Goal: Information Seeking & Learning: Learn about a topic

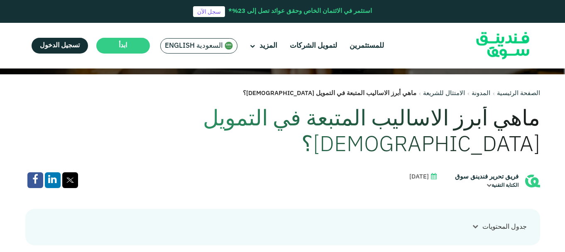
scroll to position [166, 0]
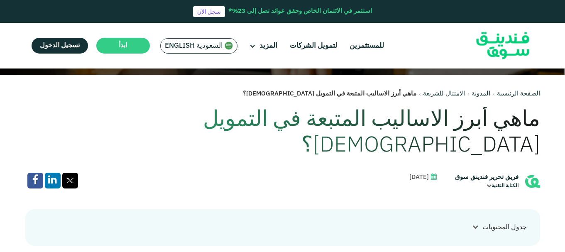
drag, startPoint x: 200, startPoint y: 103, endPoint x: 269, endPoint y: 86, distance: 70.6
copy div "lore ipsu dolorsit ametcon ad elitsed doeiusmo؟ temp inci utlabore etdolor ma a…"
click at [257, 116] on h1 "ماهي أبرز الاساليب المتبعة في التمويل [DEMOGRAPHIC_DATA]؟" at bounding box center [282, 133] width 515 height 52
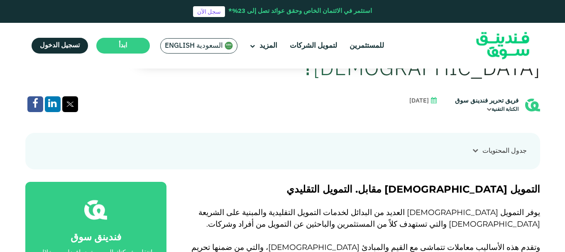
scroll to position [249, 0]
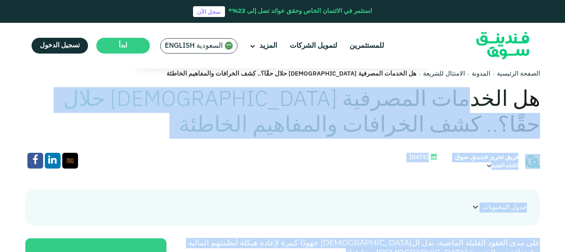
scroll to position [166, 0]
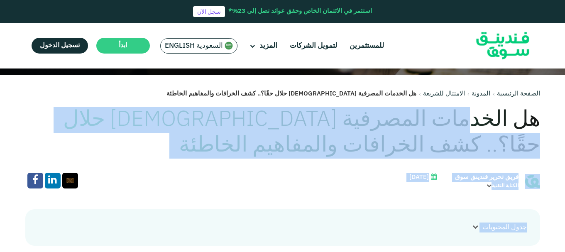
drag, startPoint x: 400, startPoint y: 140, endPoint x: 480, endPoint y: 106, distance: 86.9
copy div "lo ipsumdo sitametc adipiscin elit seًd؟.. eiu temporin utlaboree dolorem al en…"
